Goal: Information Seeking & Learning: Learn about a topic

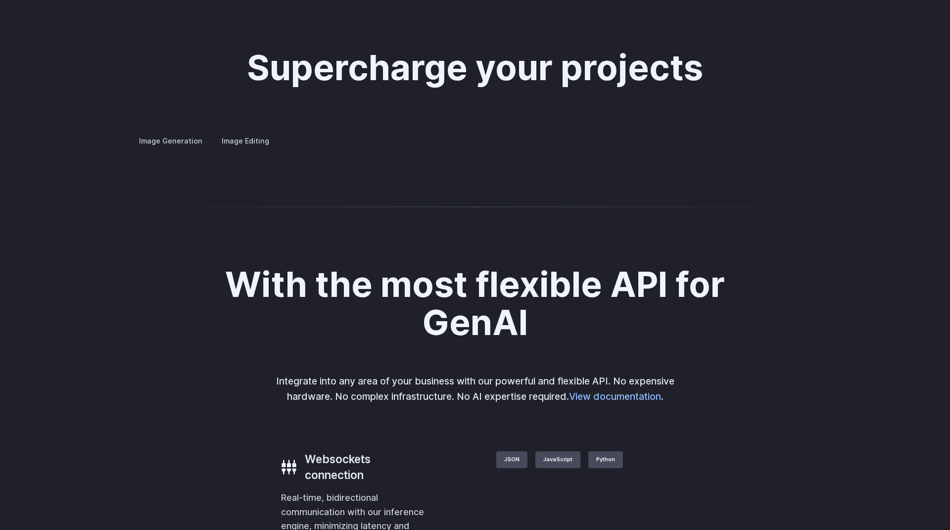
scroll to position [1828, 0]
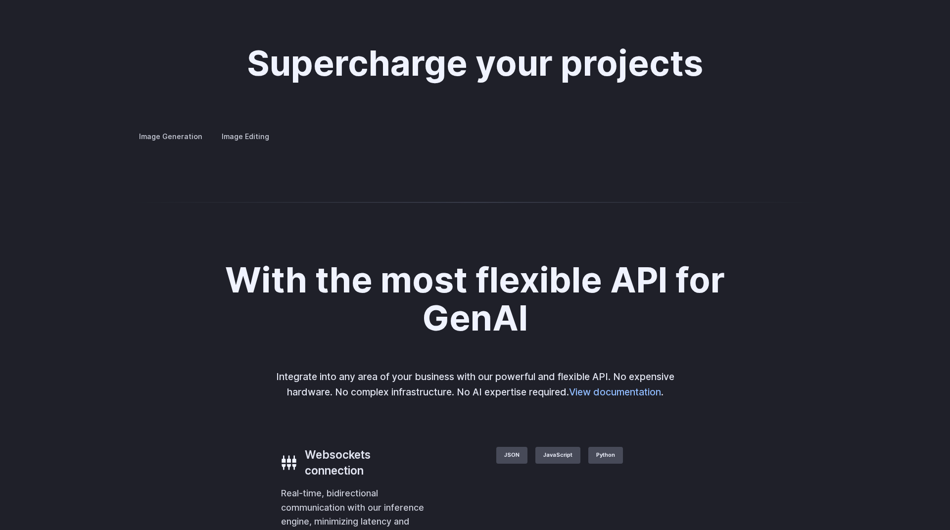
click at [256, 128] on label "Image Editing" at bounding box center [245, 136] width 64 height 17
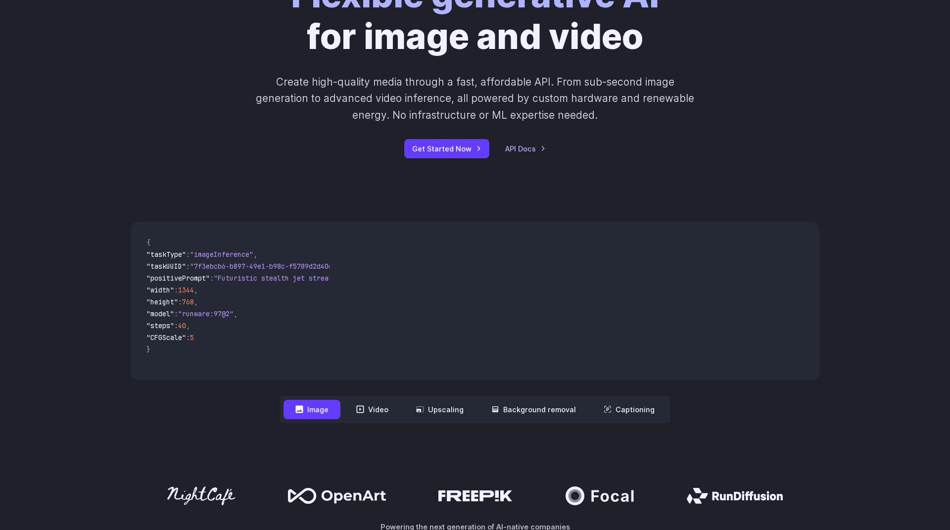
scroll to position [0, 0]
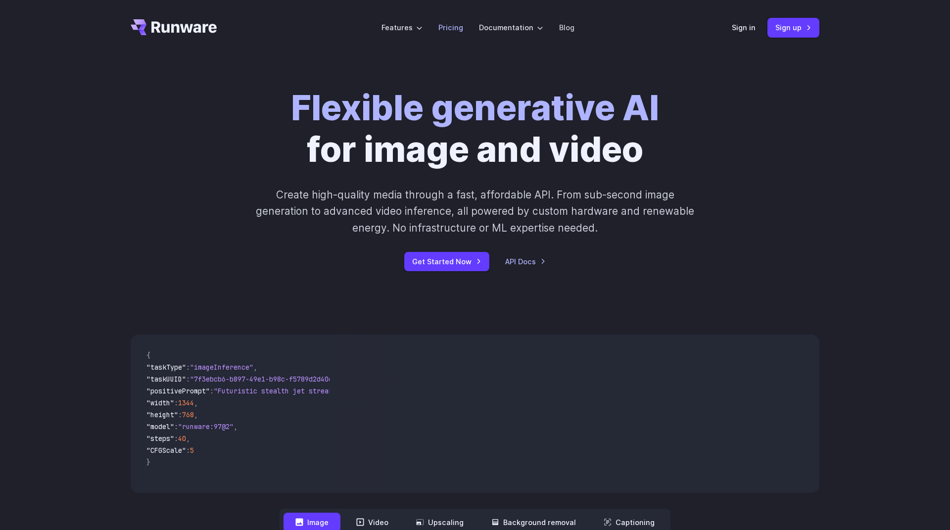
click at [446, 31] on link "Pricing" at bounding box center [450, 27] width 25 height 11
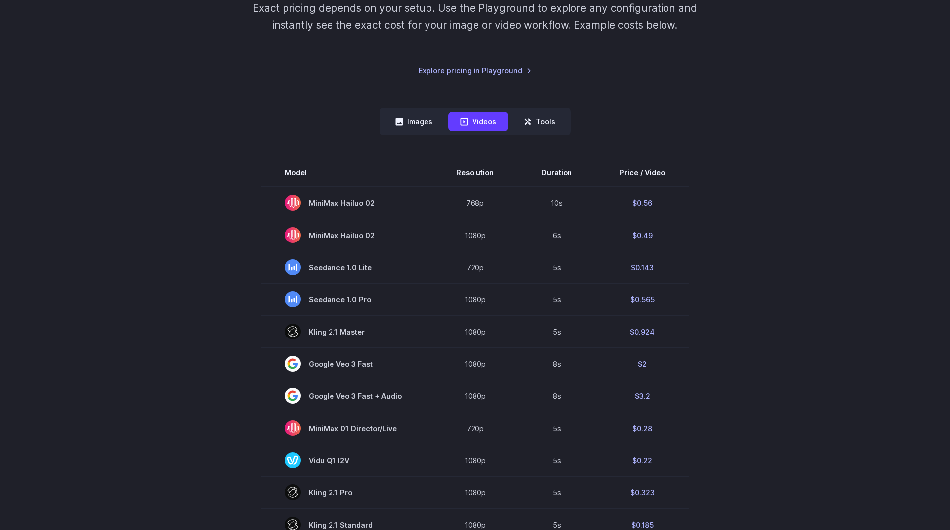
scroll to position [196, 0]
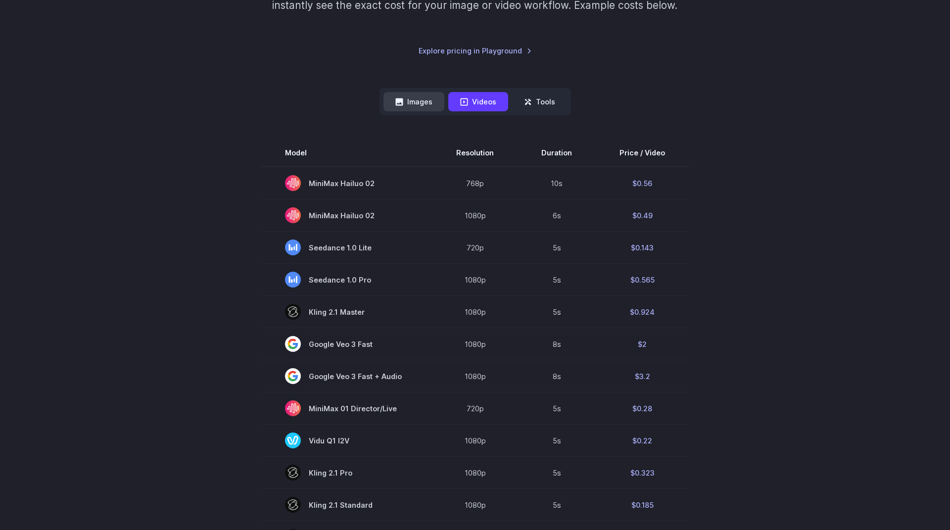
click at [401, 104] on icon at bounding box center [399, 102] width 8 height 8
click at [400, 104] on icon at bounding box center [399, 102] width 8 height 8
click at [474, 100] on button "Videos" at bounding box center [478, 101] width 60 height 19
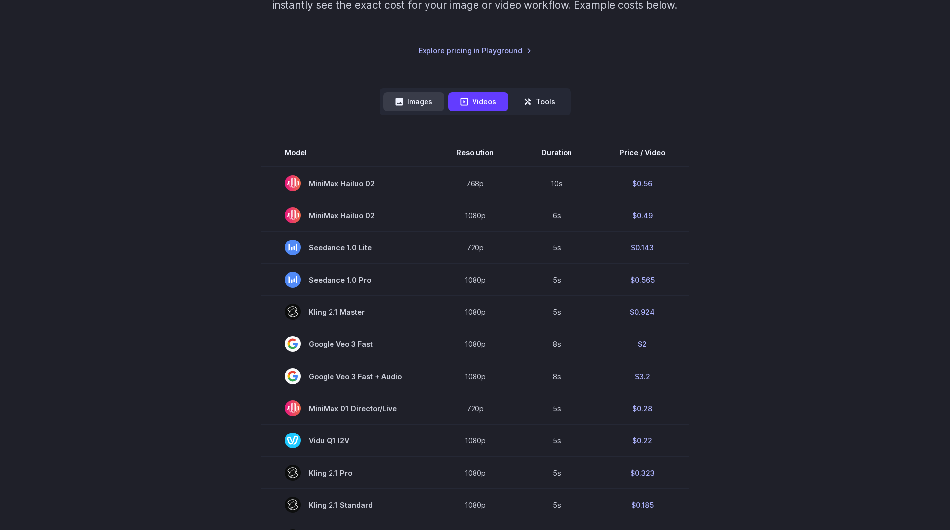
click at [423, 96] on button "Images" at bounding box center [413, 101] width 61 height 19
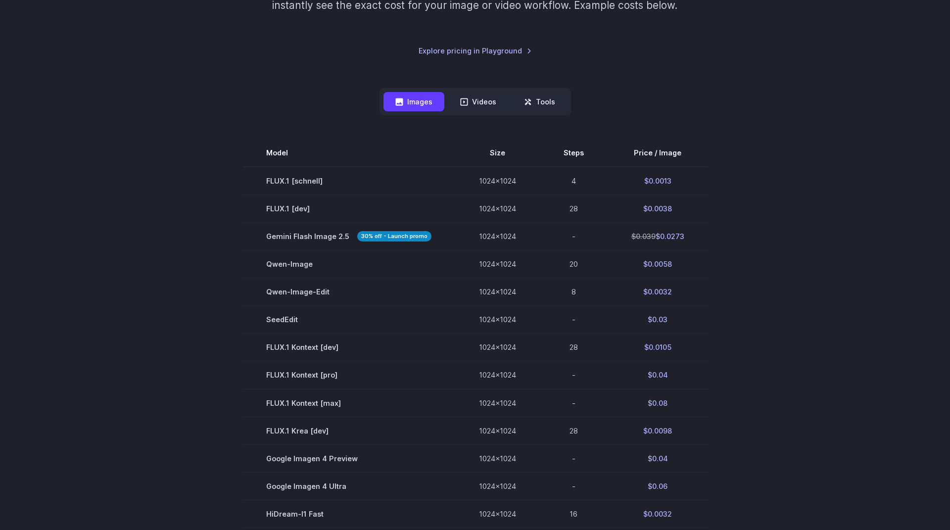
click at [423, 96] on button "Images" at bounding box center [413, 101] width 61 height 19
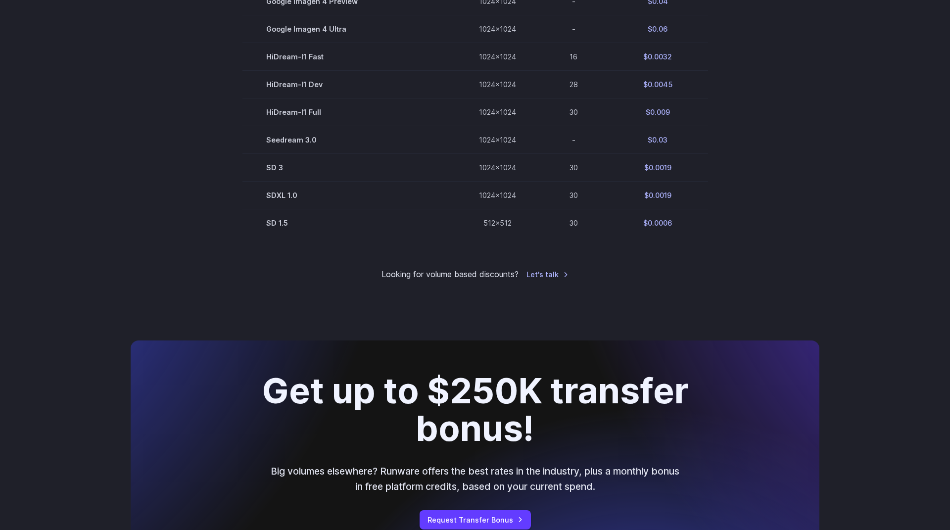
scroll to position [0, 0]
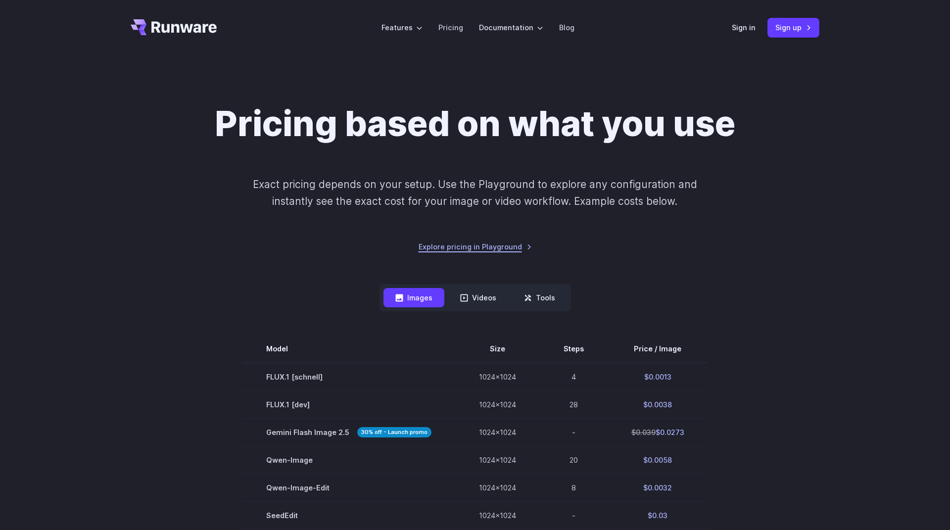
click at [491, 245] on link "Explore pricing in Playground" at bounding box center [474, 246] width 113 height 11
